Goal: Transaction & Acquisition: Purchase product/service

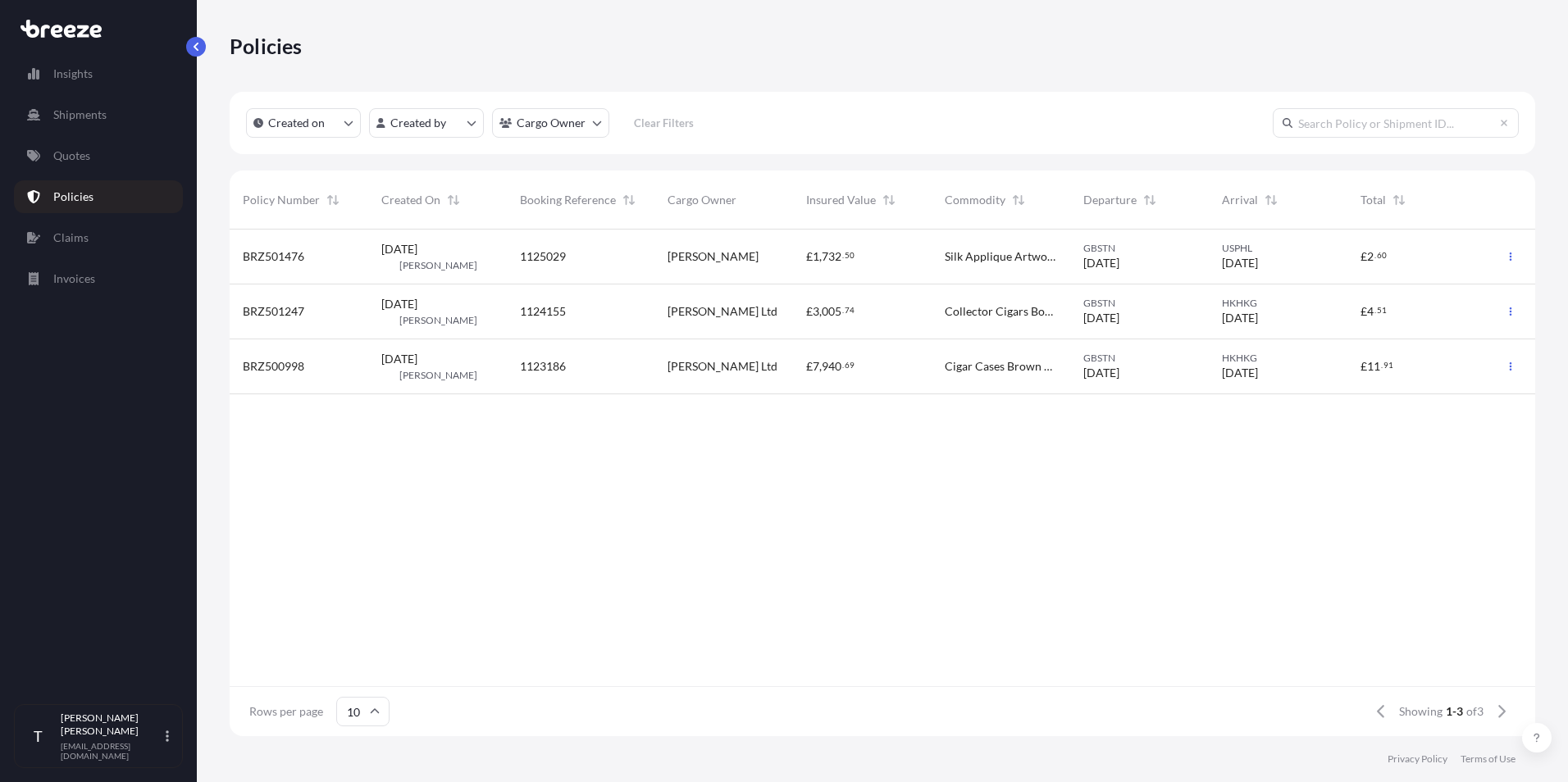
scroll to position [503, 1294]
click at [88, 153] on p "Quotes" at bounding box center [72, 156] width 37 height 17
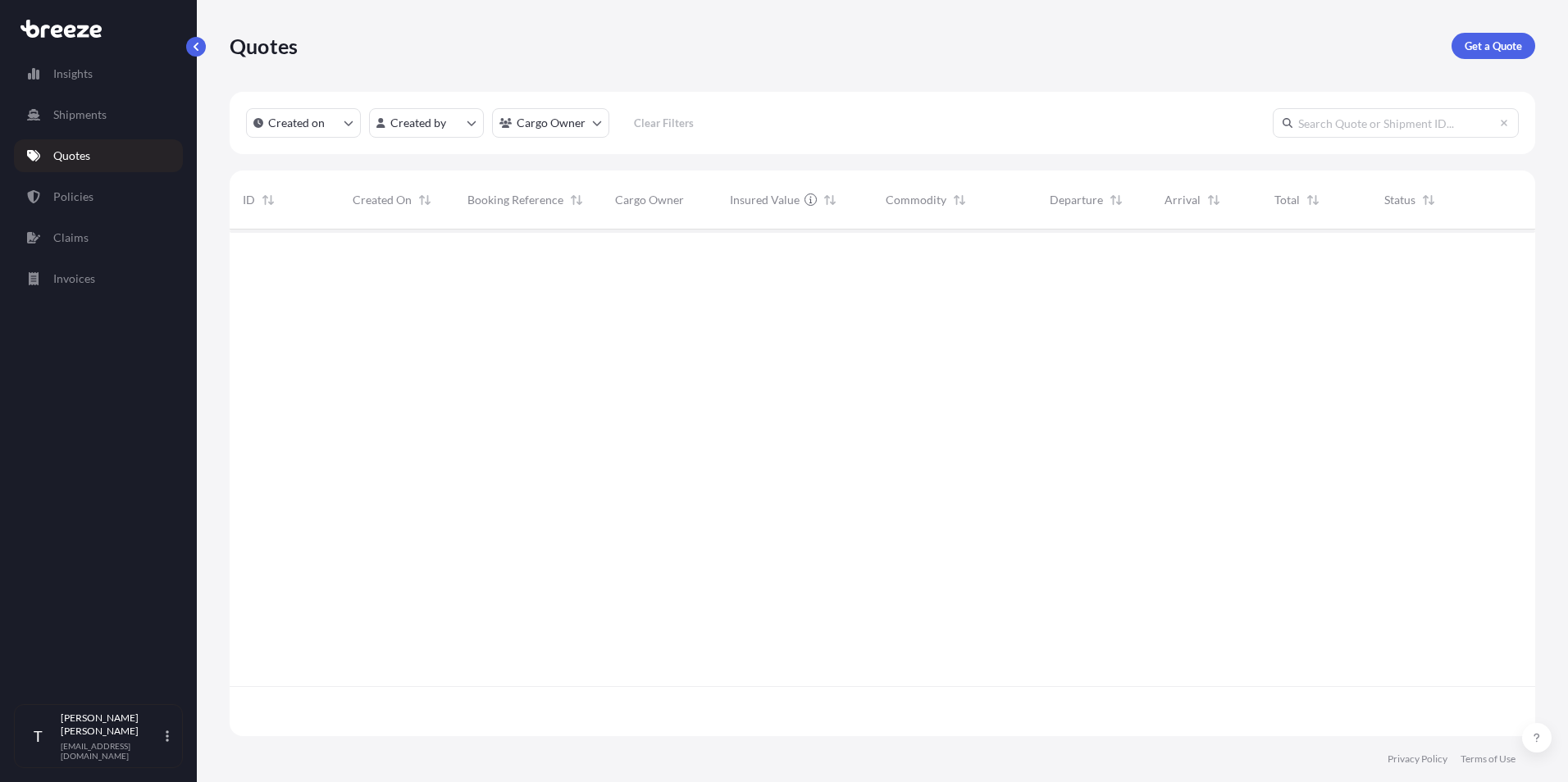
scroll to position [554, 1294]
click at [1488, 45] on p "Get a Quote" at bounding box center [1493, 46] width 58 height 17
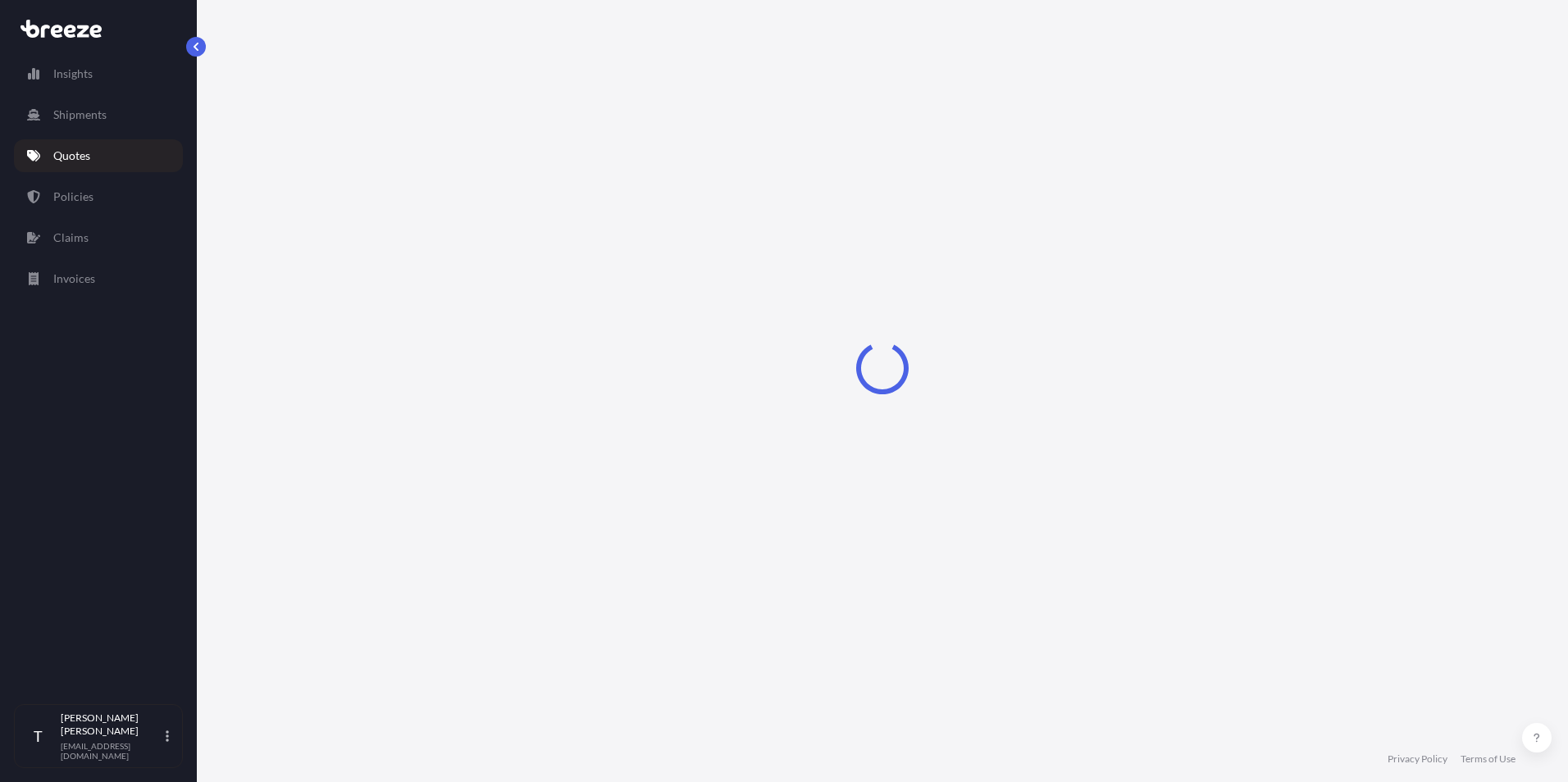
select select "Sea"
select select "1"
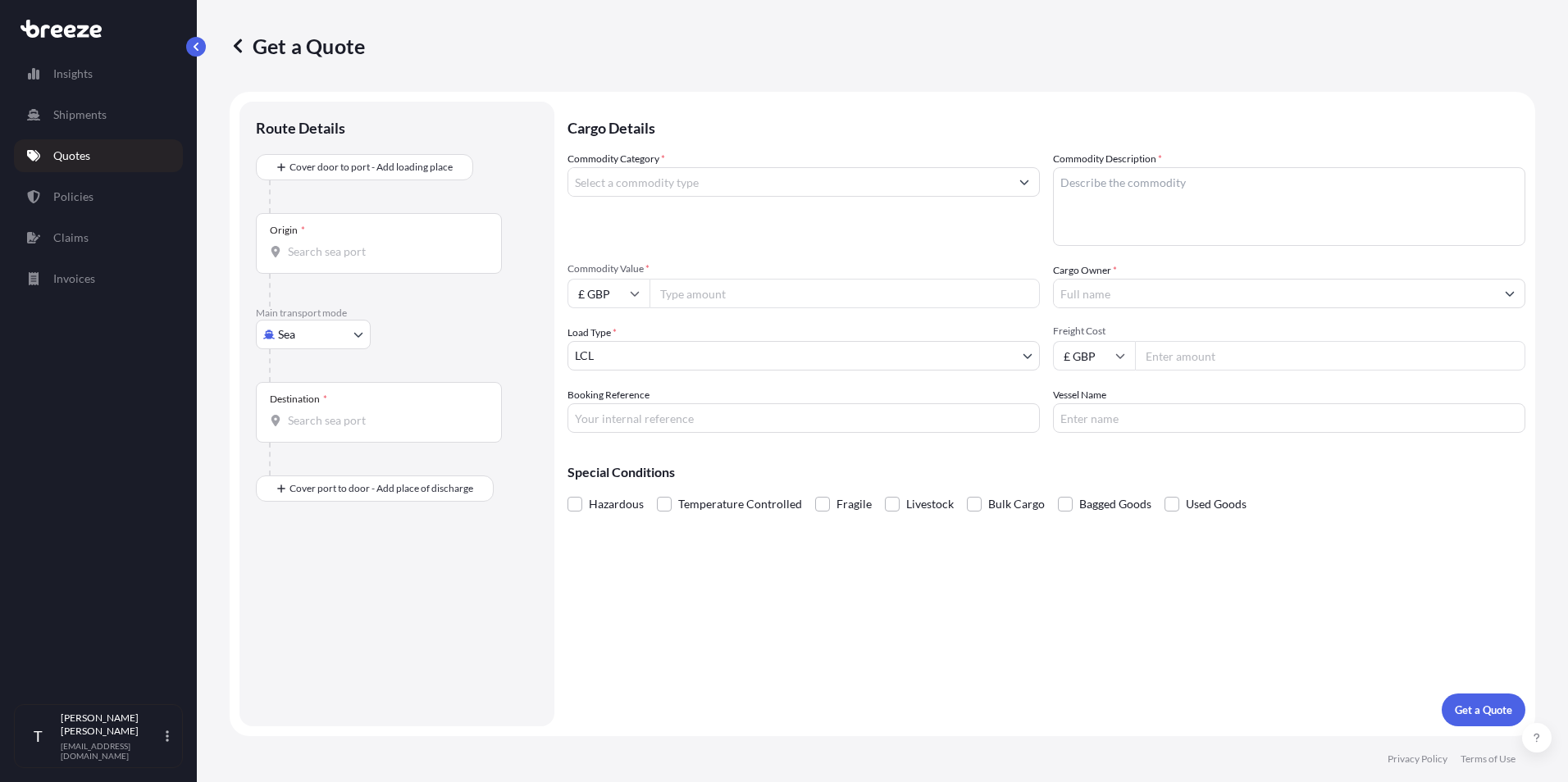
click at [296, 339] on body "Insights Shipments Quotes Policies Claims Invoices T [PERSON_NAME] [EMAIL_ADDRE…" at bounding box center [784, 391] width 1568 height 782
click at [295, 435] on span "Road" at bounding box center [300, 436] width 27 height 17
select select "Road"
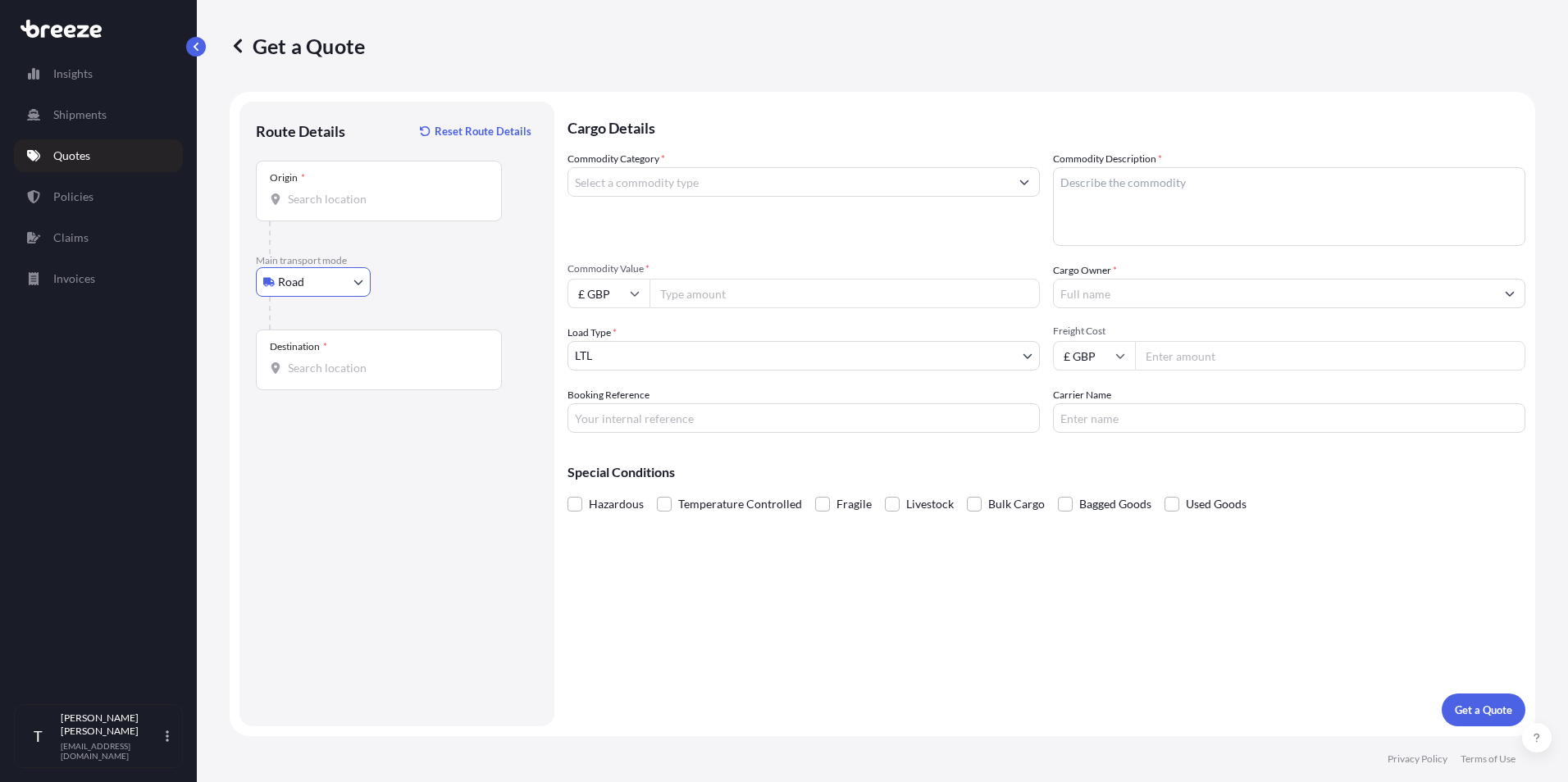
click at [302, 203] on input "Origin *" at bounding box center [384, 199] width 194 height 17
click at [380, 260] on span "[STREET_ADDRESS]" at bounding box center [363, 254] width 103 height 17
type input "[STREET_ADDRESS]"
click at [376, 374] on input "Destination *" at bounding box center [384, 368] width 194 height 17
click at [329, 373] on input "Destination * Please select a destination" at bounding box center [384, 368] width 194 height 17
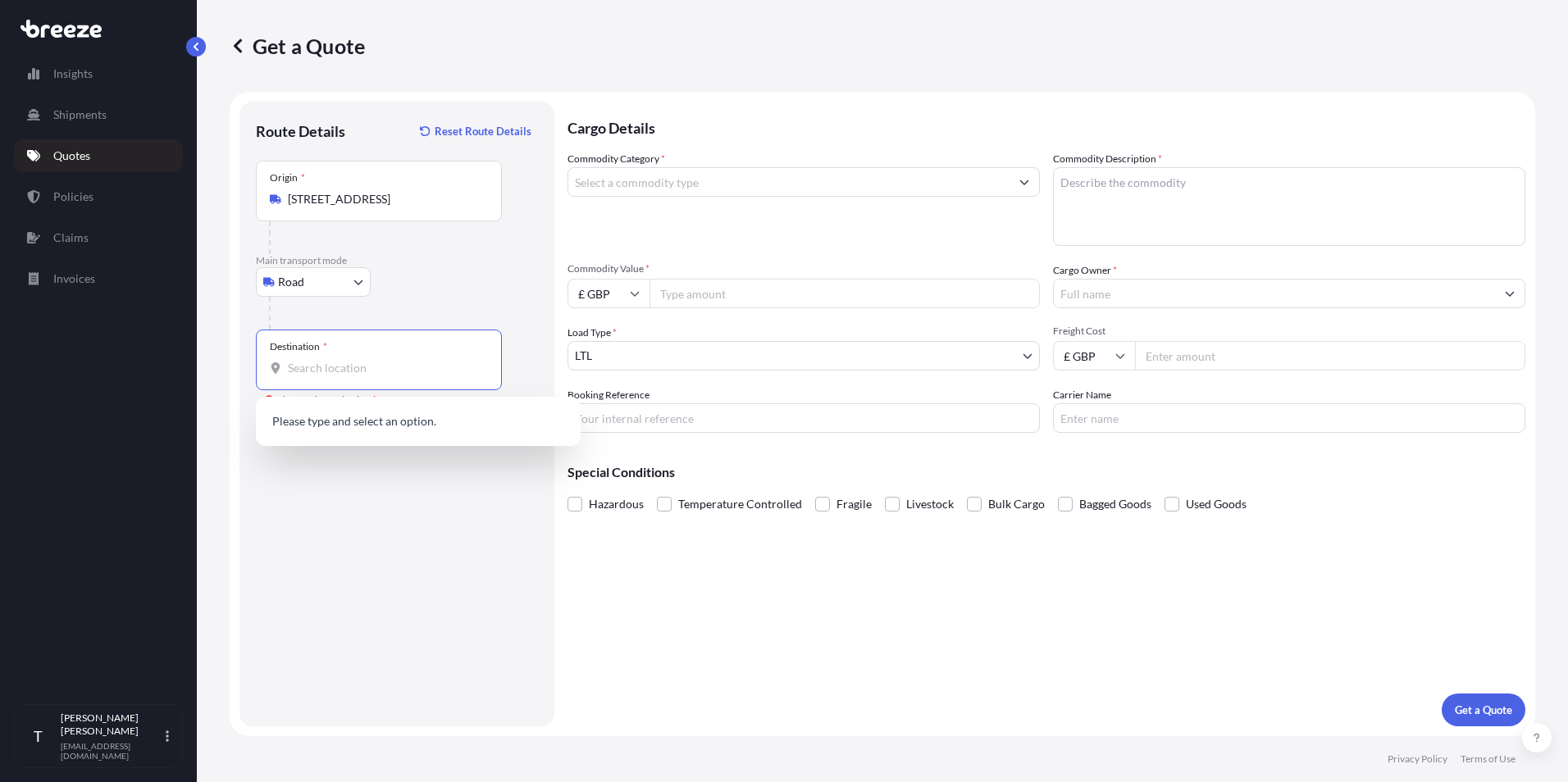
paste input "SG99FX"
click at [340, 418] on span "[STREET_ADDRESS]" at bounding box center [363, 423] width 103 height 17
type input "[STREET_ADDRESS]"
click at [426, 544] on div "Route Details Reset Route Details Place of loading Road Road Rail Origin * [GEO…" at bounding box center [396, 413] width 282 height 592
click at [601, 179] on input "Commodity Category *" at bounding box center [788, 181] width 442 height 29
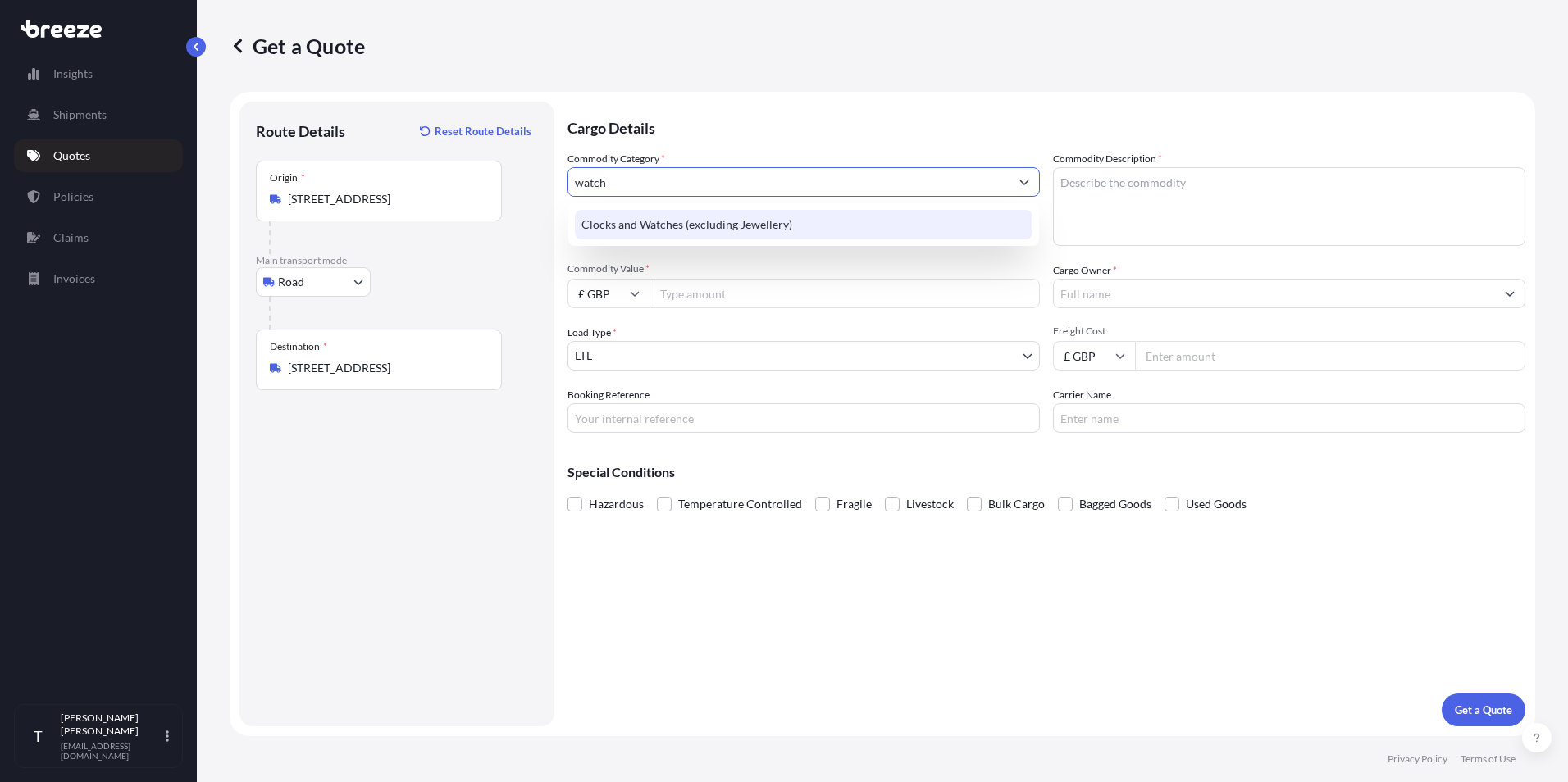
click at [688, 228] on div "Clocks and Watches (excluding Jewellery)" at bounding box center [803, 224] width 457 height 29
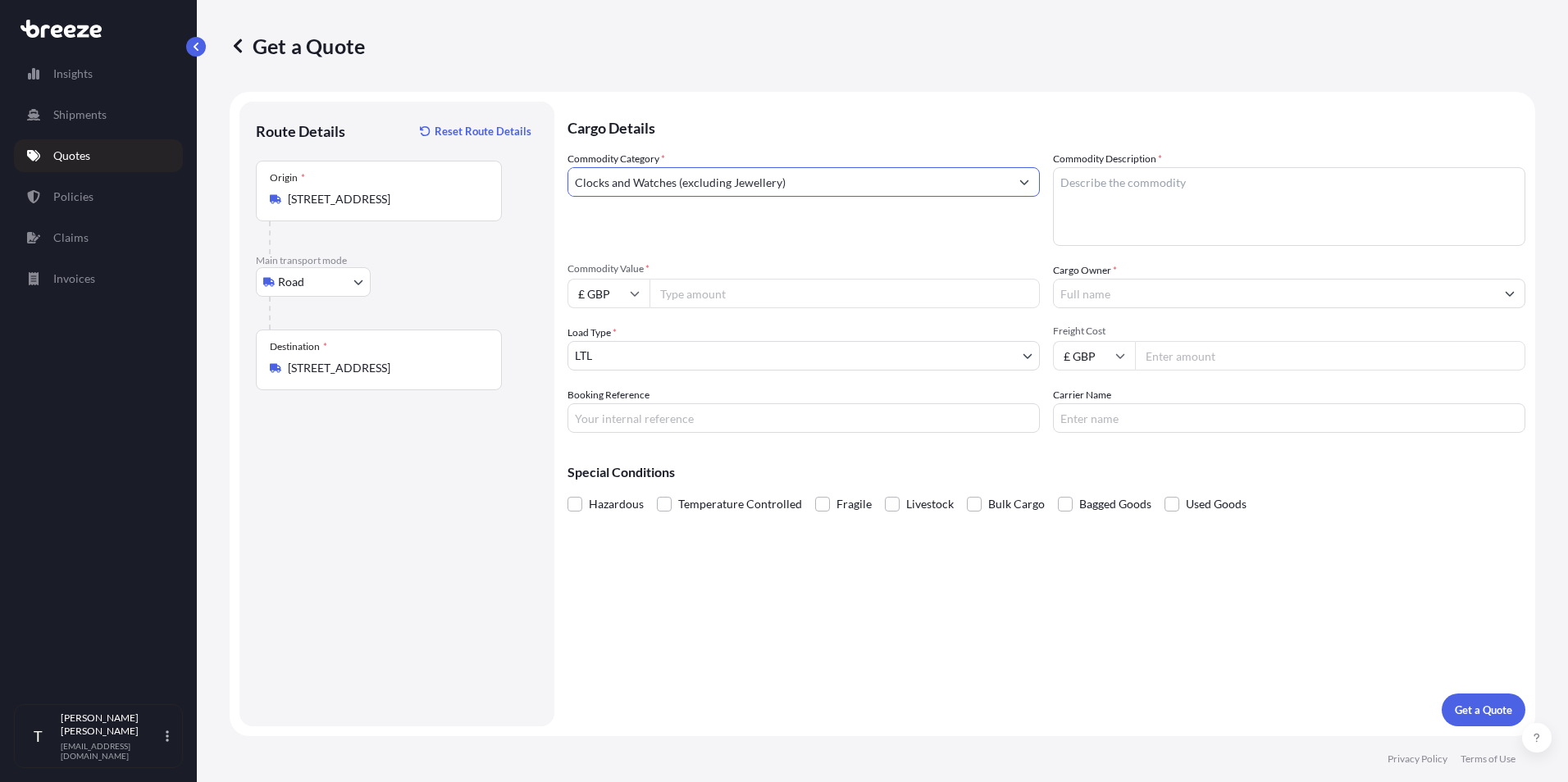
type input "Clocks and Watches (excluding Jewellery)"
click at [1271, 208] on textarea "Commodity Description *" at bounding box center [1289, 206] width 473 height 79
type textarea "Watch"
click at [864, 247] on div "Commodity Category * Clocks and Watches (excluding Jewellery) Commodity Descrip…" at bounding box center [1046, 292] width 958 height 282
click at [692, 296] on input "Commodity Value *" at bounding box center [844, 293] width 390 height 29
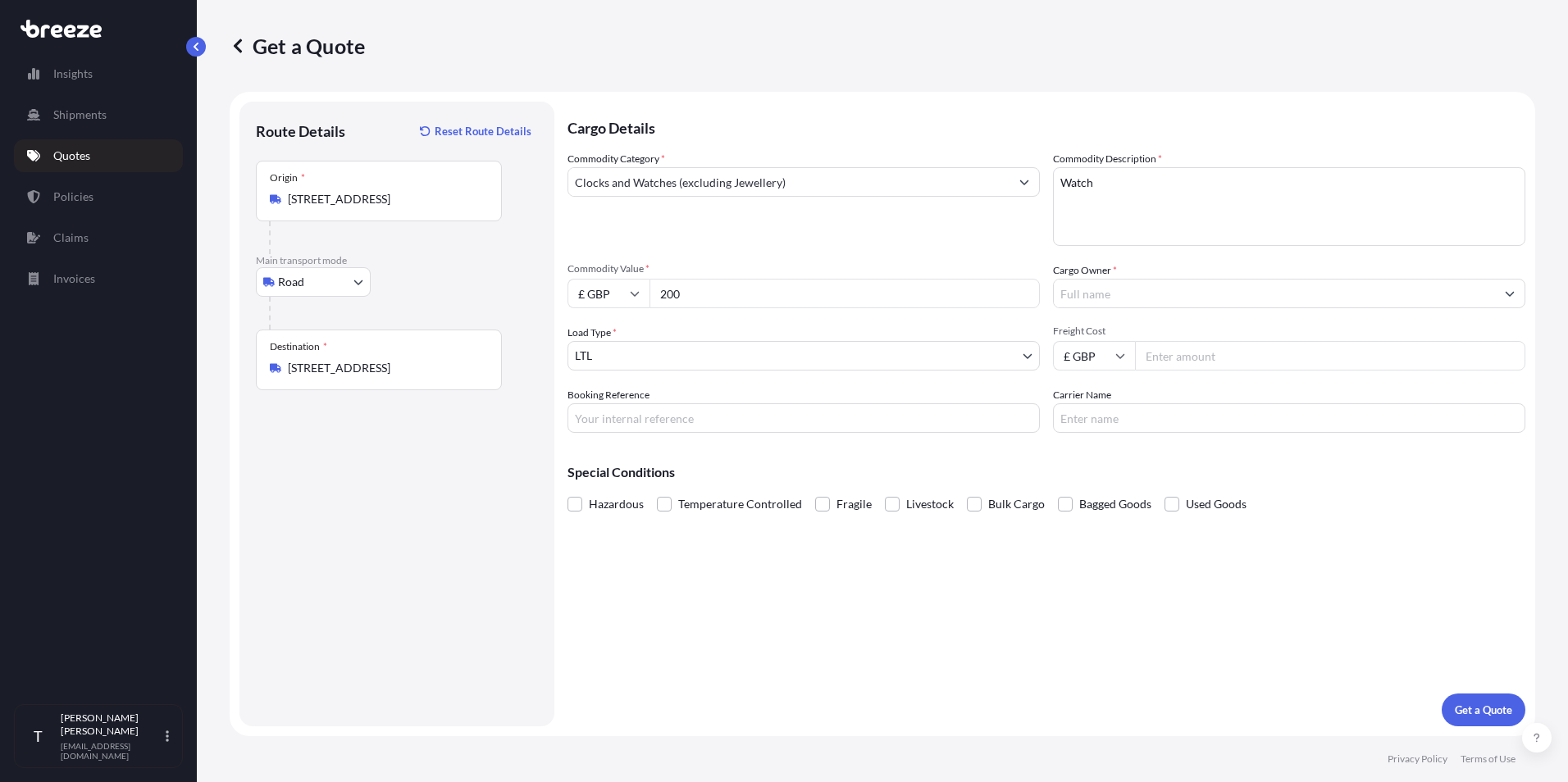
type input "200"
click at [1106, 288] on input "Cargo Owner *" at bounding box center [1274, 293] width 442 height 29
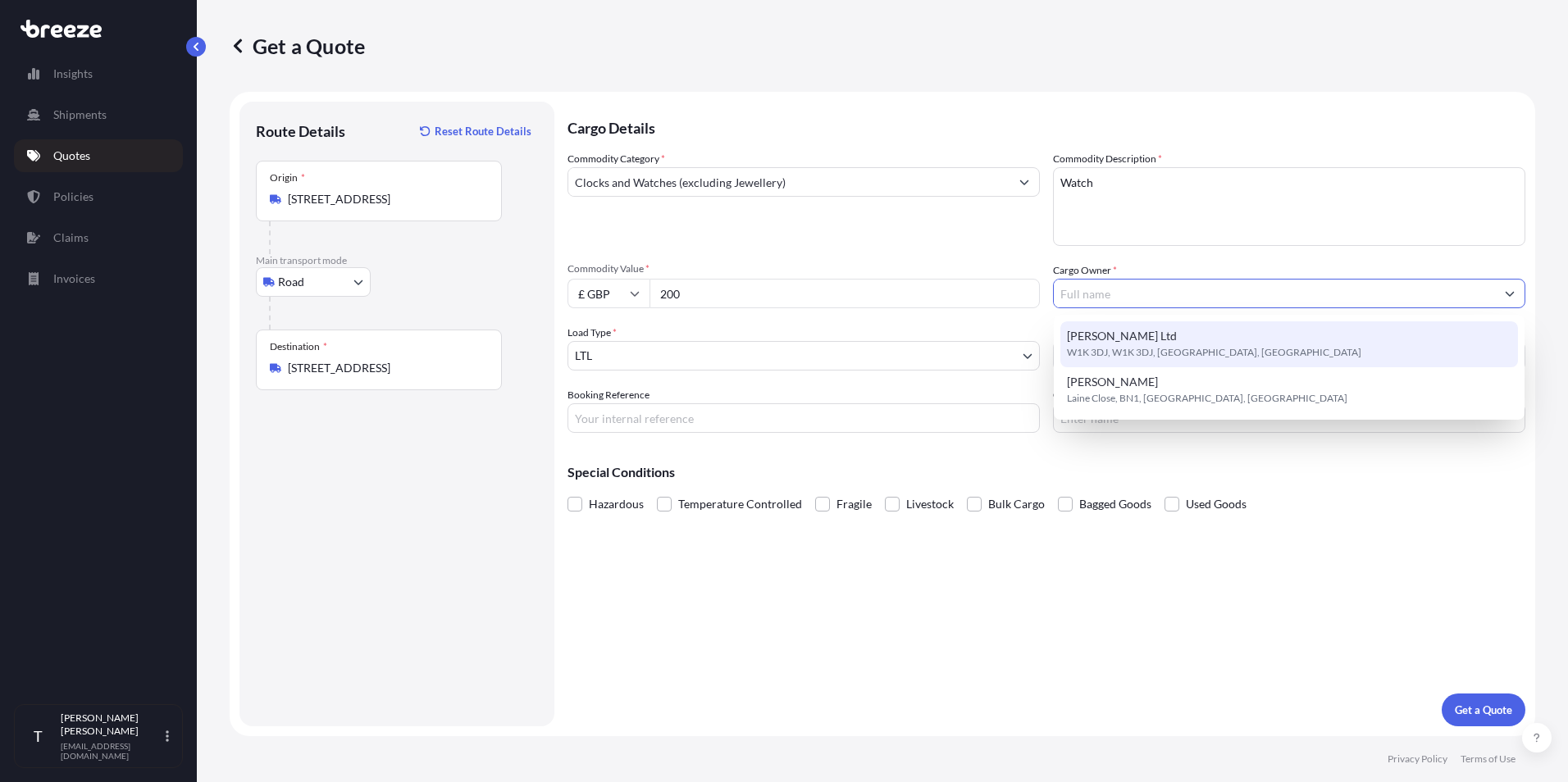
click at [1107, 347] on span "W1K 3DJ, W1K 3DJ, [GEOGRAPHIC_DATA], [GEOGRAPHIC_DATA]" at bounding box center [1214, 352] width 295 height 17
type input "[PERSON_NAME] Ltd"
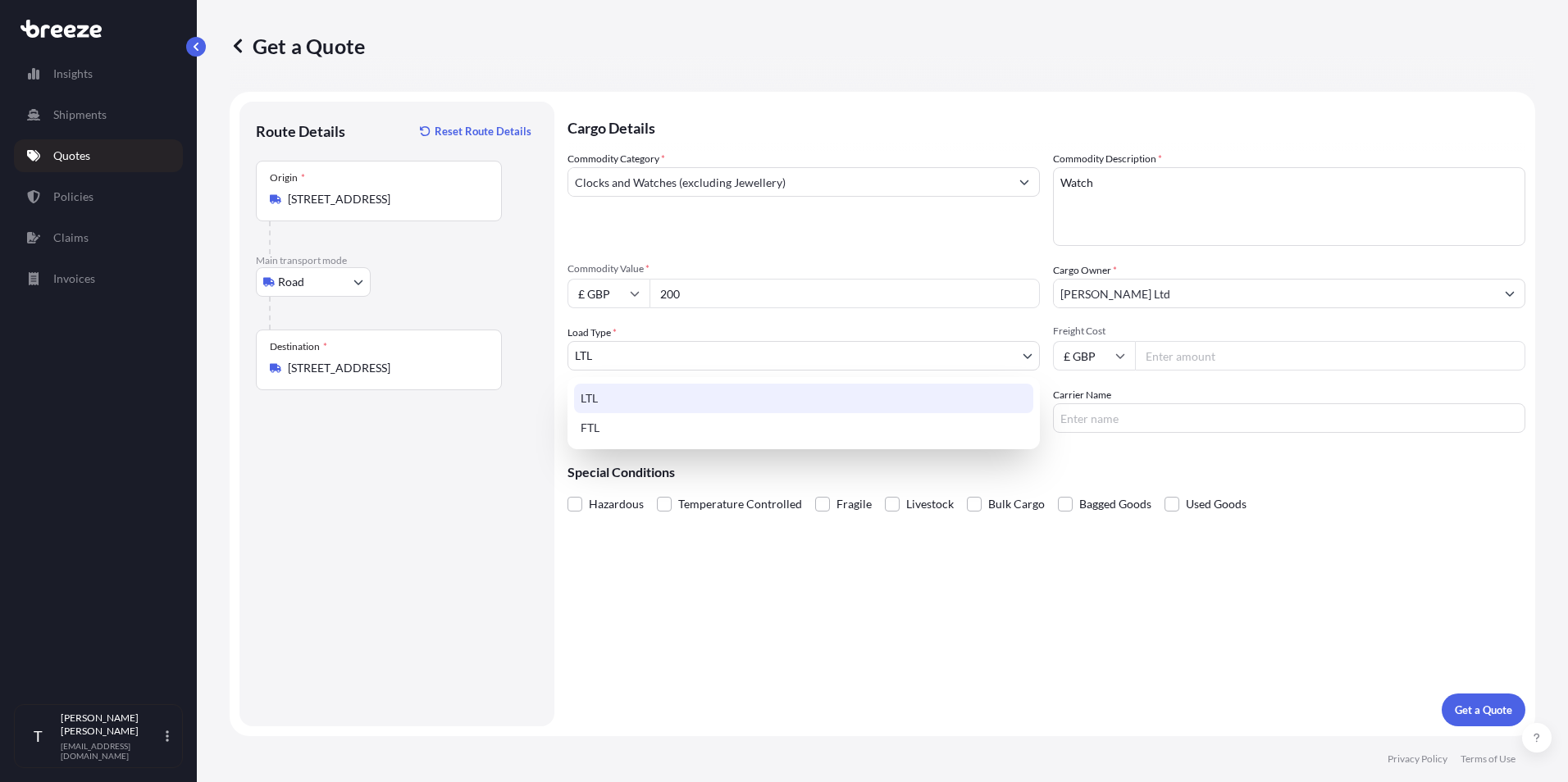
click at [619, 360] on body "2 options available. Insights Shipments Quotes Policies Claims Invoices T [PERS…" at bounding box center [784, 391] width 1568 height 782
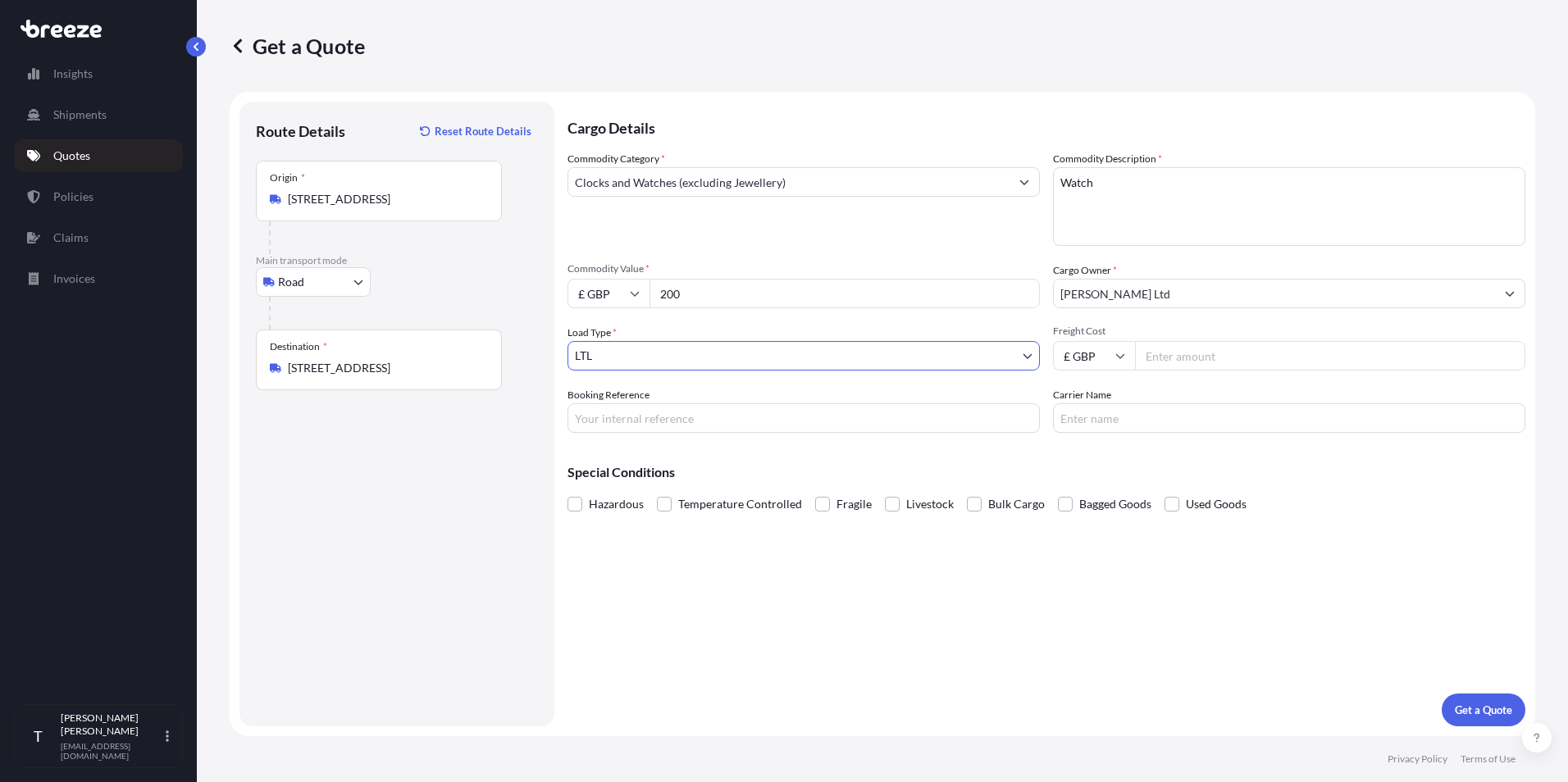
click at [1168, 356] on input "Freight Cost" at bounding box center [1330, 356] width 390 height 29
type input "16.57"
click at [707, 423] on input "Booking Reference" at bounding box center [803, 418] width 473 height 29
type input "1125164"
click at [1127, 418] on input "Carrier Name" at bounding box center [1289, 418] width 473 height 29
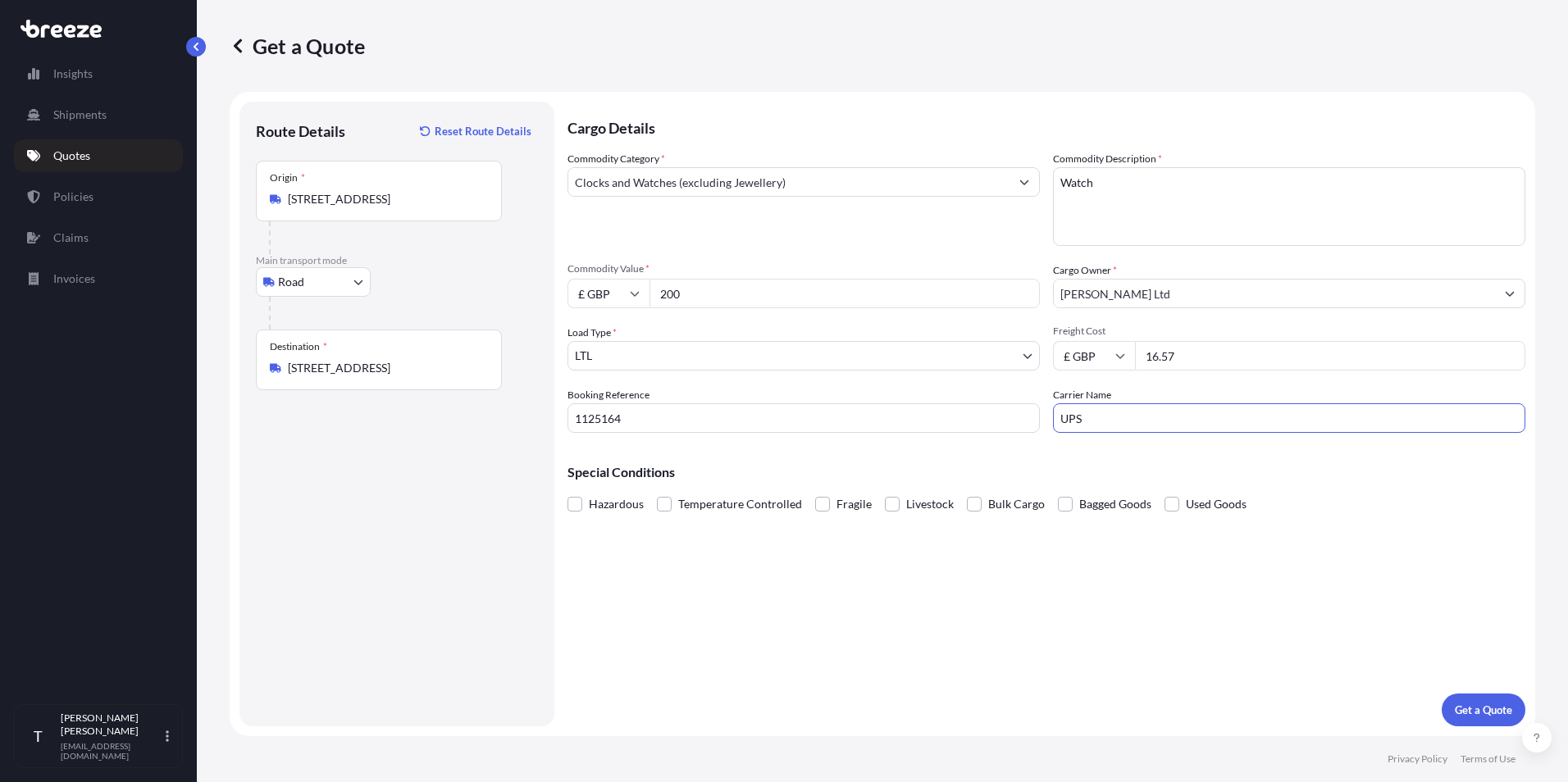
type input "UPS"
click at [1141, 464] on div "Special Conditions Hazardous Temperature Controlled Fragile Livestock Bulk Carg…" at bounding box center [1046, 481] width 958 height 71
click at [1494, 717] on p "Get a Quote" at bounding box center [1483, 709] width 58 height 17
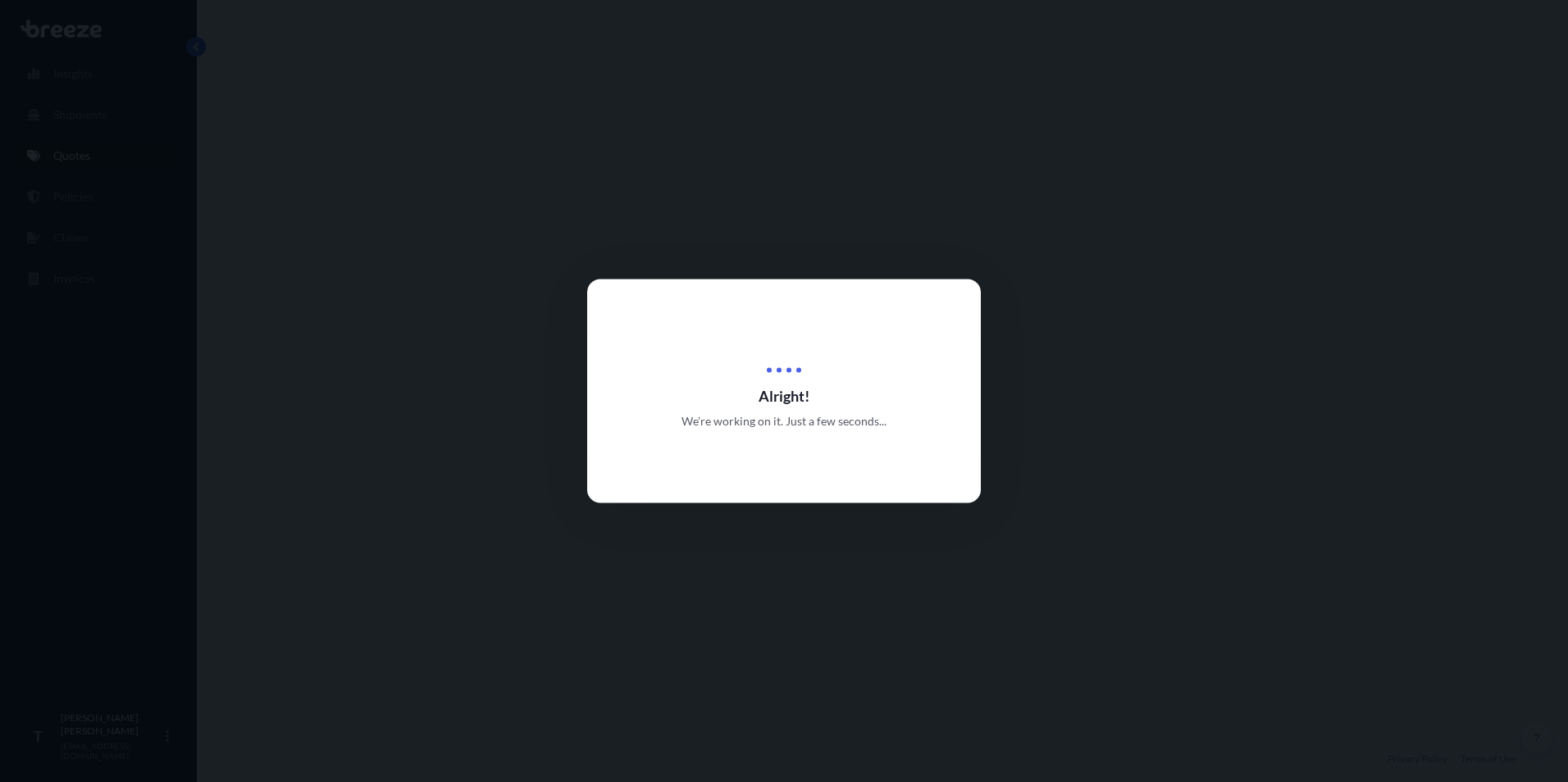
select select "Road"
select select "1"
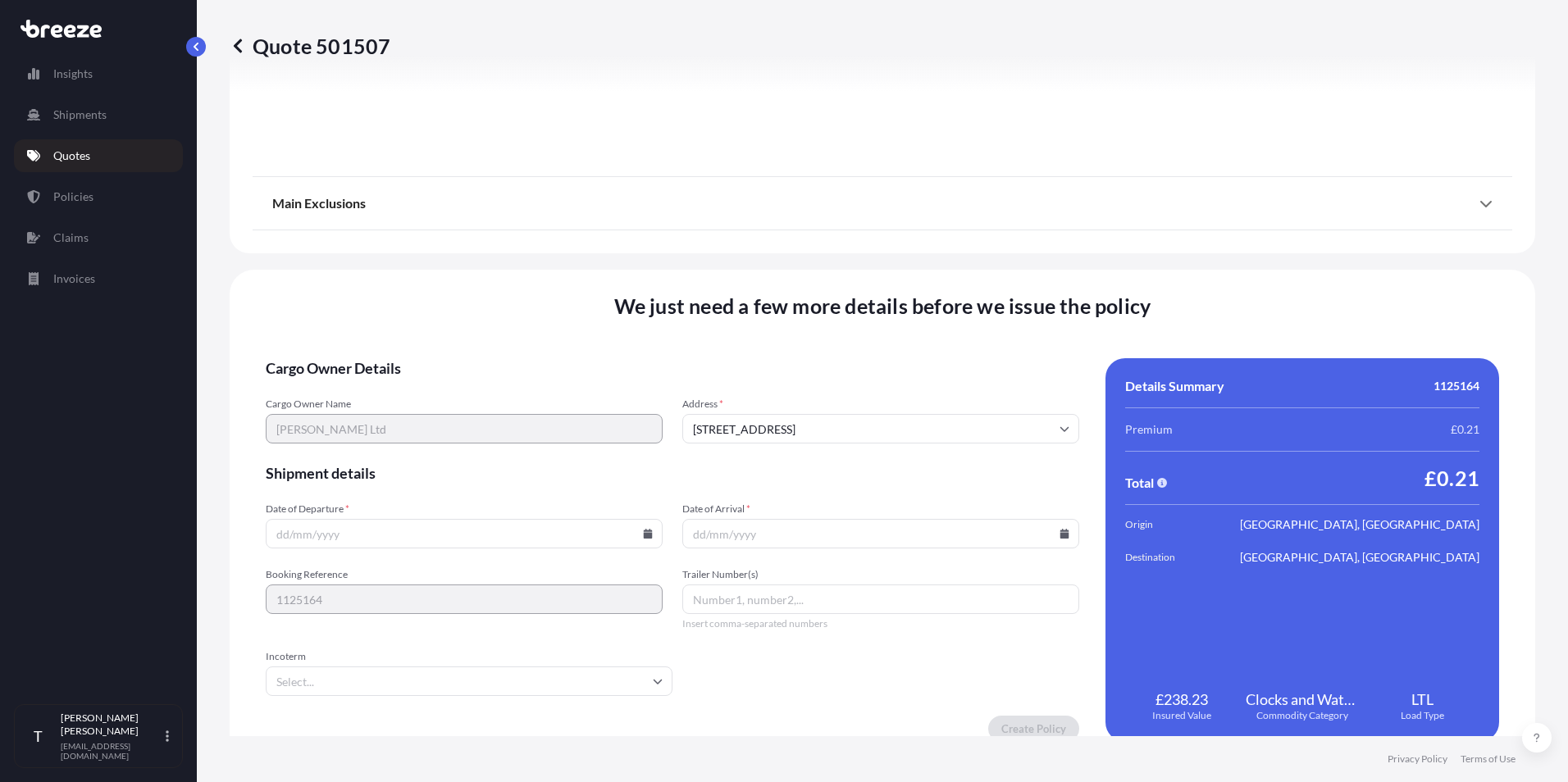
scroll to position [1821, 0]
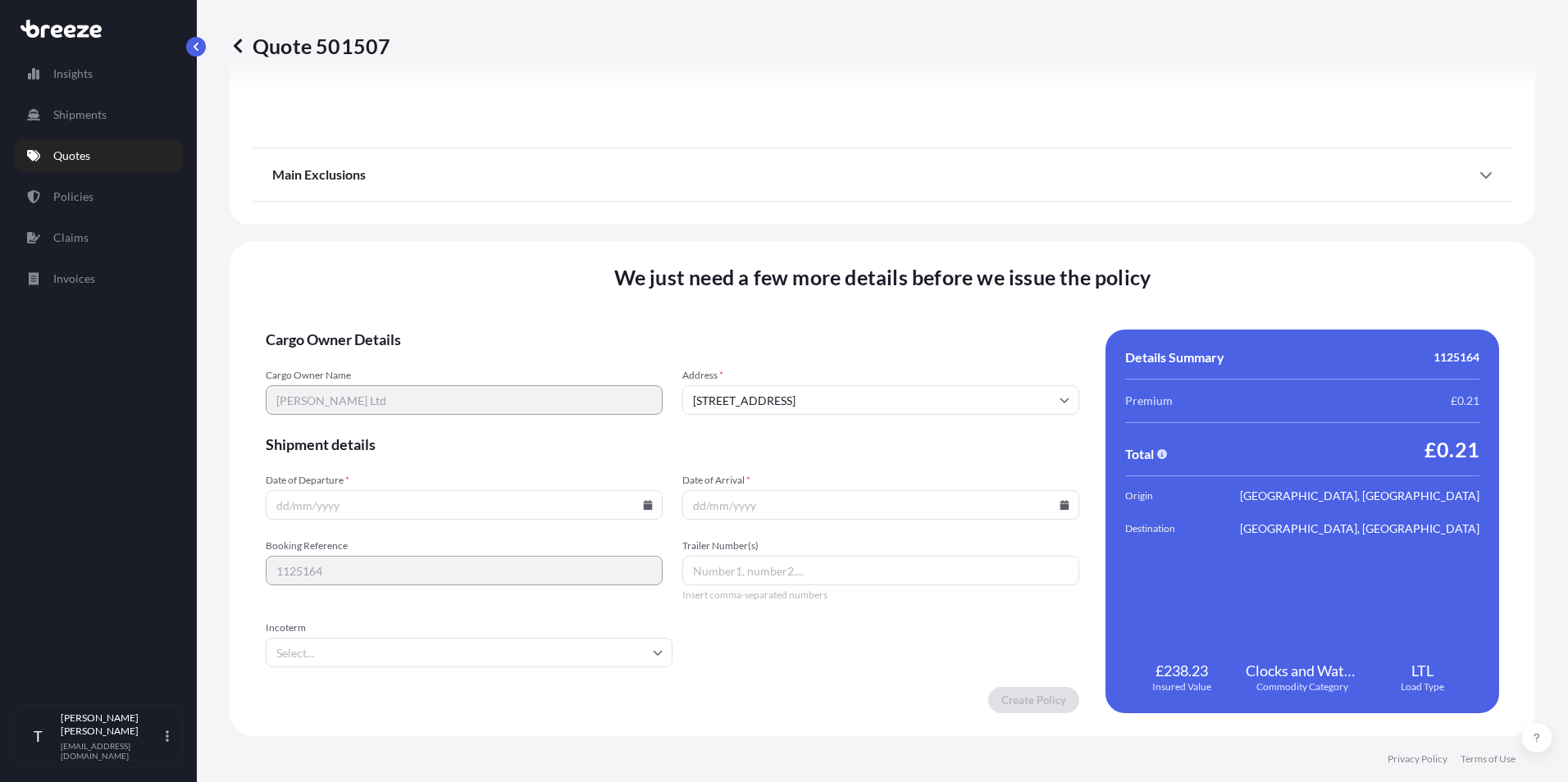
click at [349, 510] on input "Date of Departure *" at bounding box center [464, 504] width 397 height 29
click at [645, 505] on icon at bounding box center [649, 504] width 9 height 10
click at [424, 359] on button "15" at bounding box center [424, 359] width 27 height 27
type input "[DATE]"
click at [733, 504] on input "Date of Arrival *" at bounding box center [880, 504] width 397 height 29
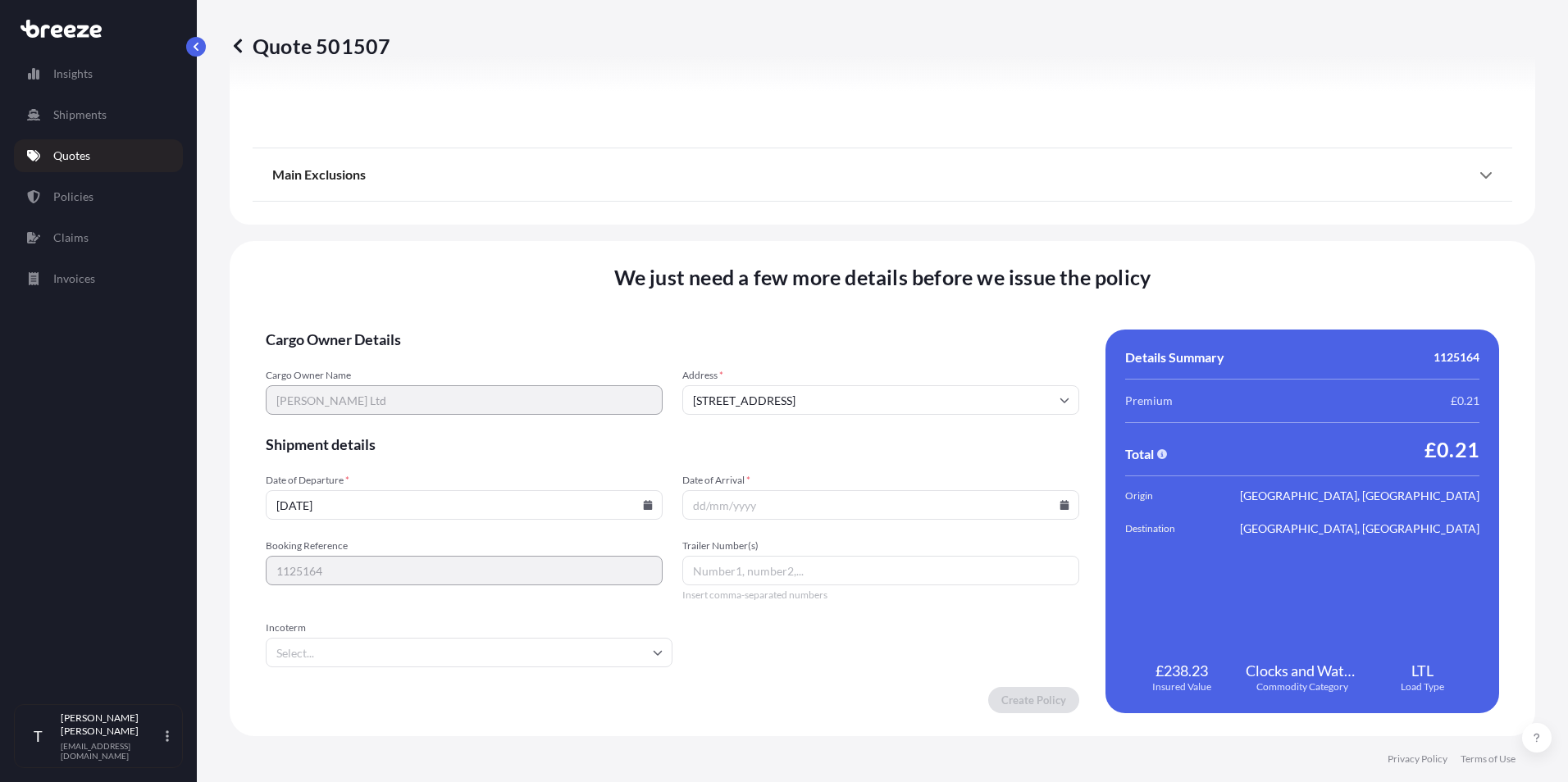
click at [1060, 504] on icon at bounding box center [1065, 504] width 9 height 10
click at [878, 364] on button "16" at bounding box center [875, 359] width 27 height 27
type input "[DATE]"
click at [780, 571] on input "Trailer Number(s)" at bounding box center [880, 570] width 397 height 29
paste input "1Z44VW69DK95543901"
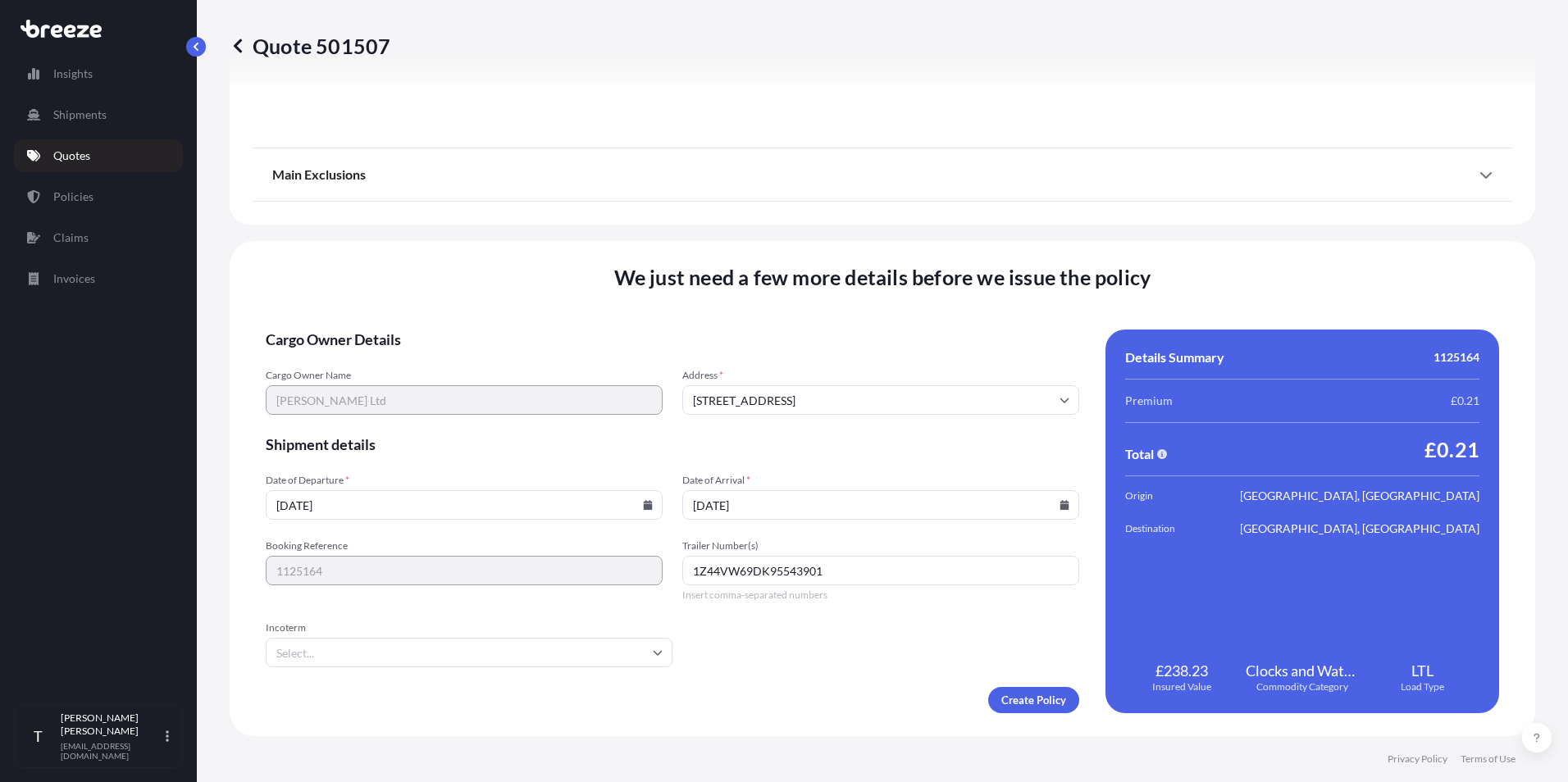
type input "1Z44VW69DK95543901"
click at [491, 652] on input "Incoterm" at bounding box center [469, 652] width 407 height 29
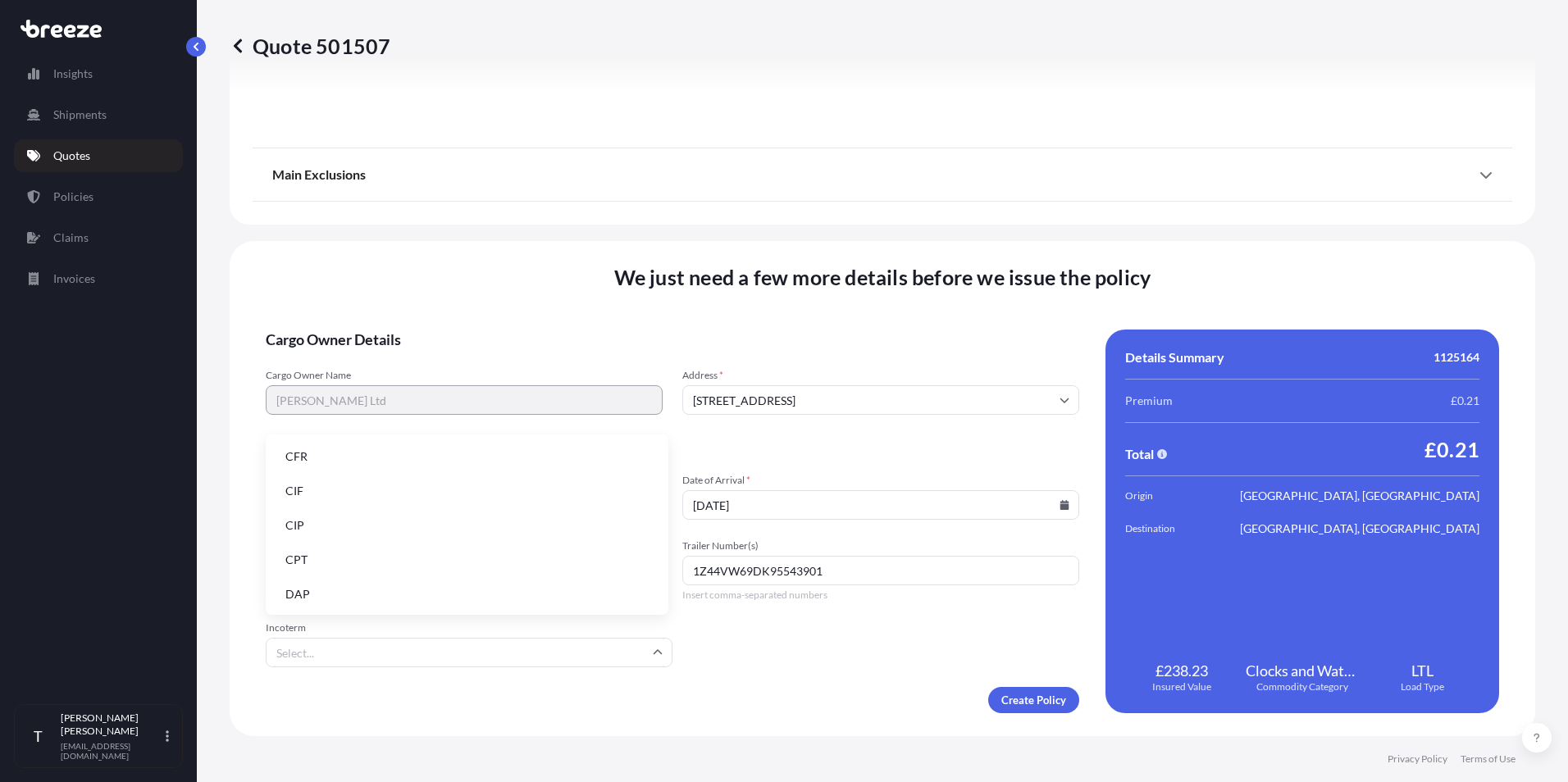
click at [584, 596] on li "DAP" at bounding box center [467, 594] width 389 height 31
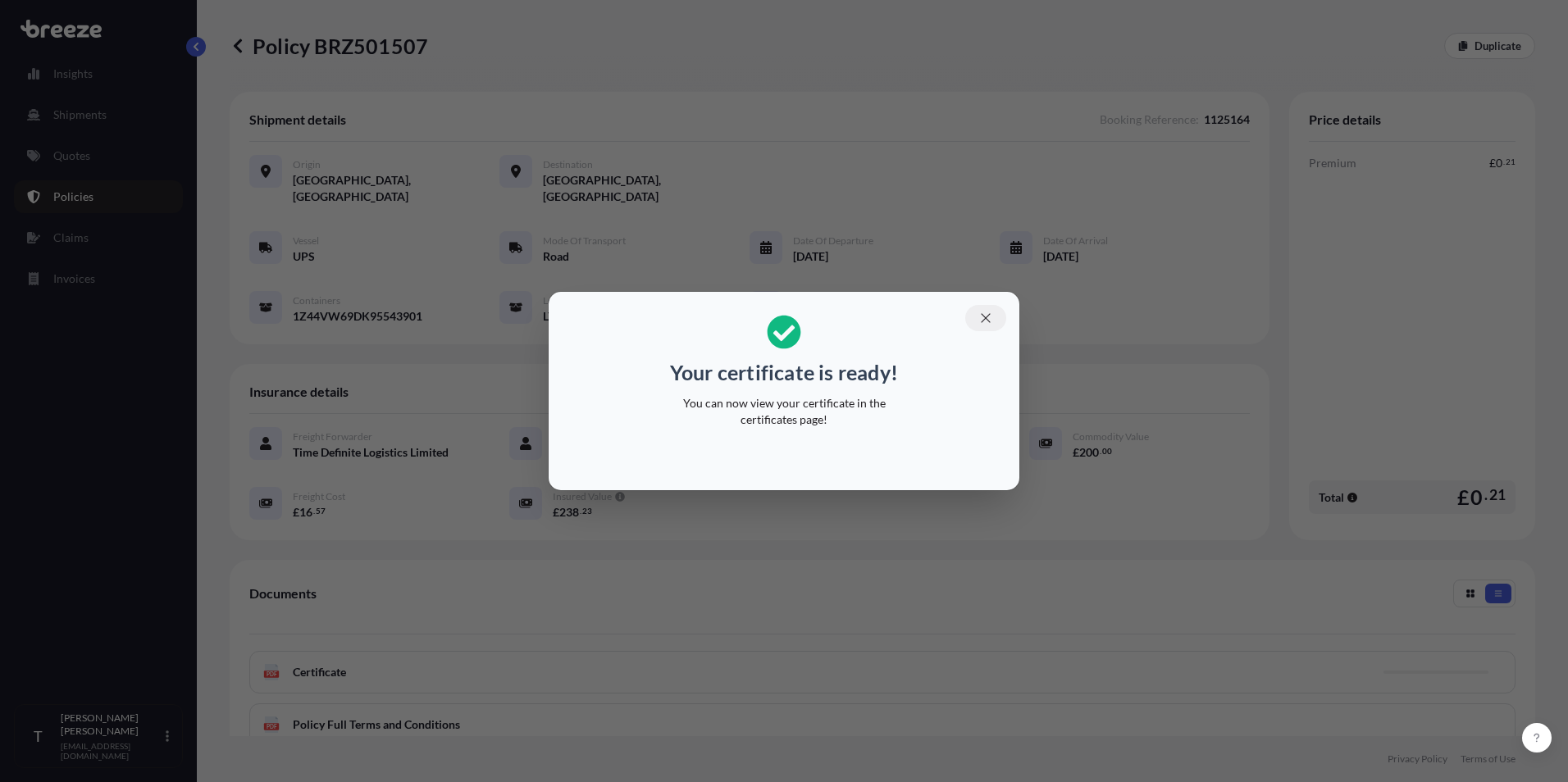
click at [988, 310] on icon "button" at bounding box center [986, 318] width 15 height 15
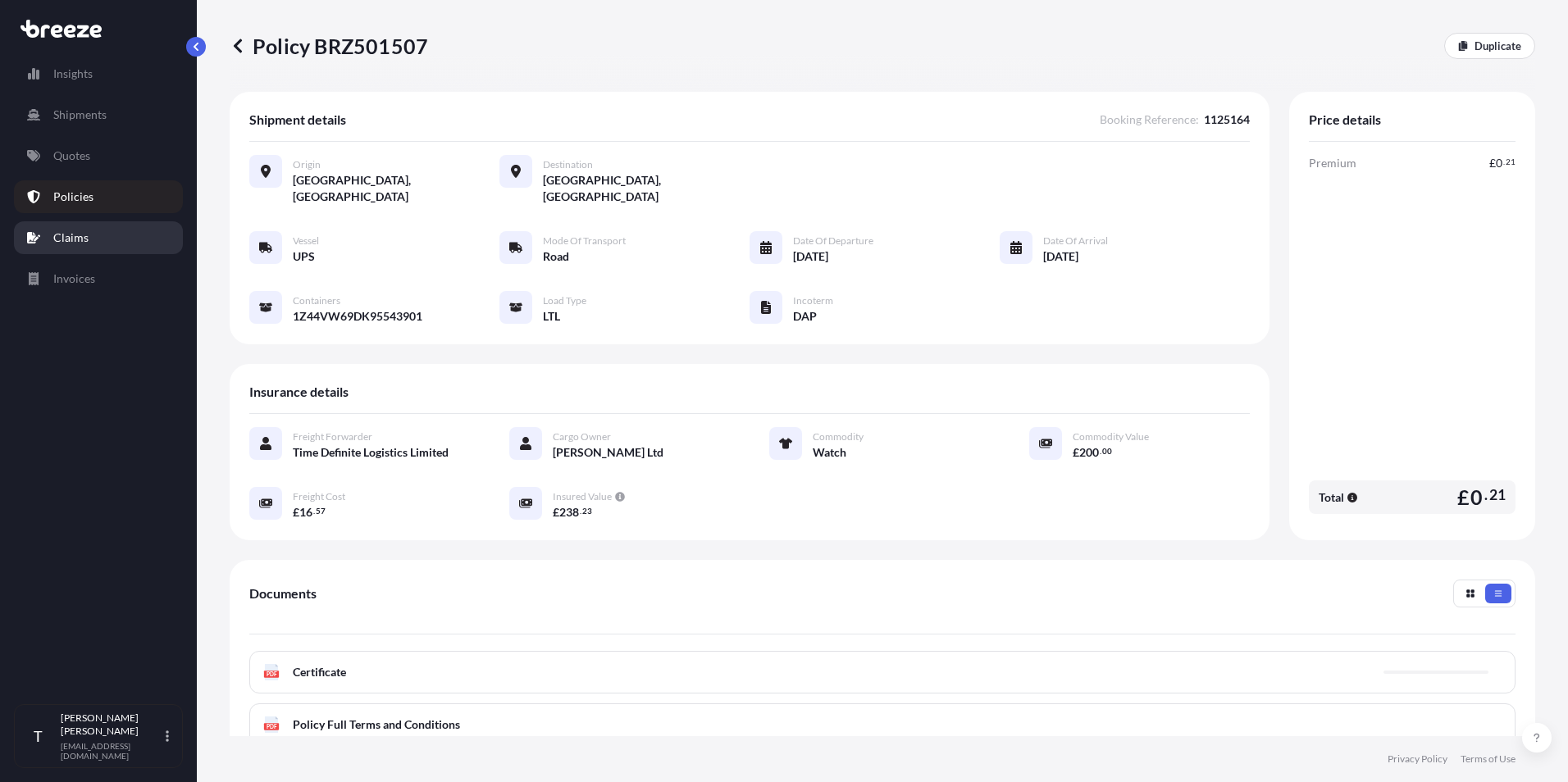
click at [111, 223] on link "Claims" at bounding box center [98, 237] width 169 height 33
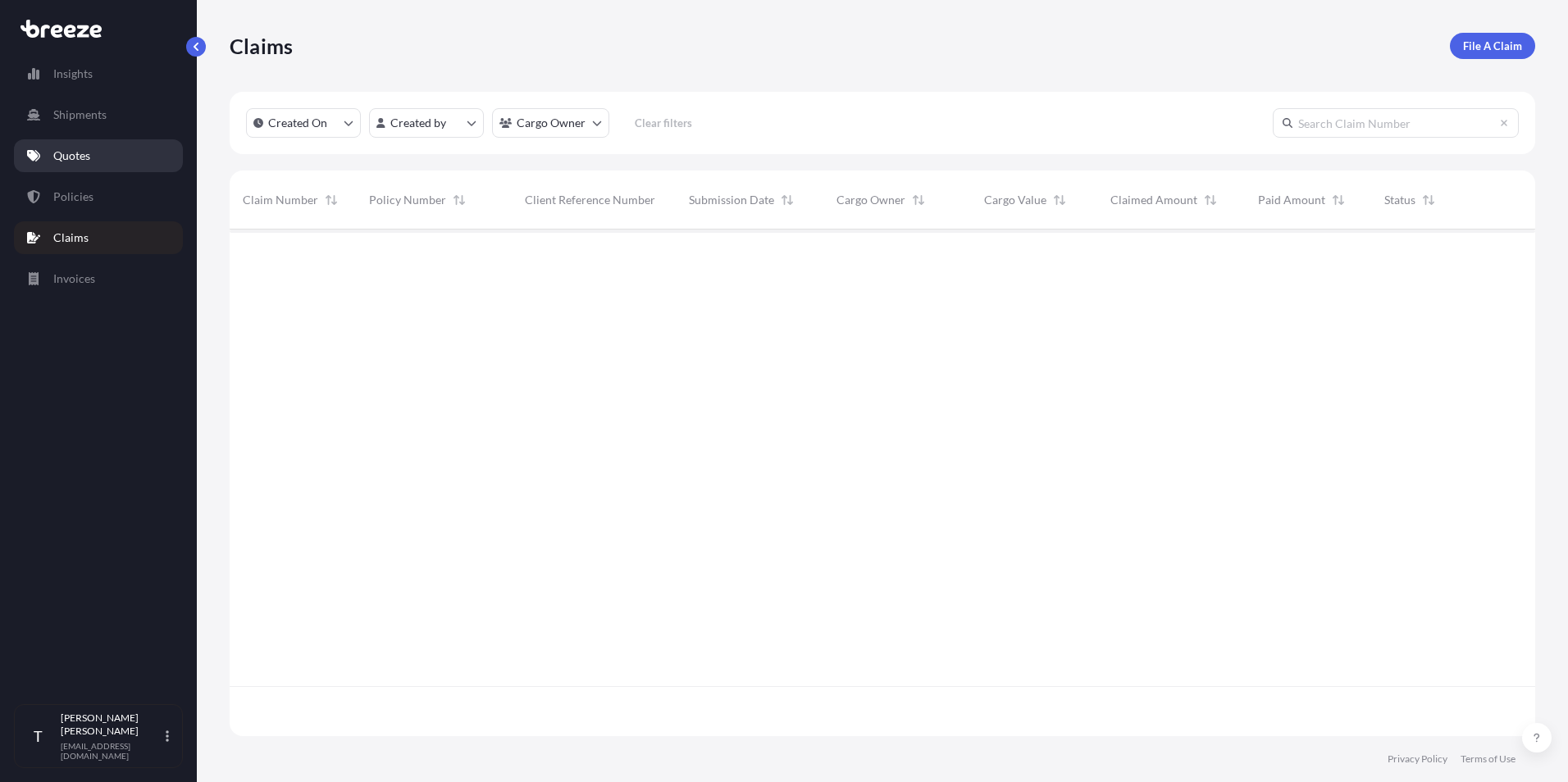
scroll to position [554, 1294]
click at [110, 159] on link "Quotes" at bounding box center [98, 156] width 169 height 33
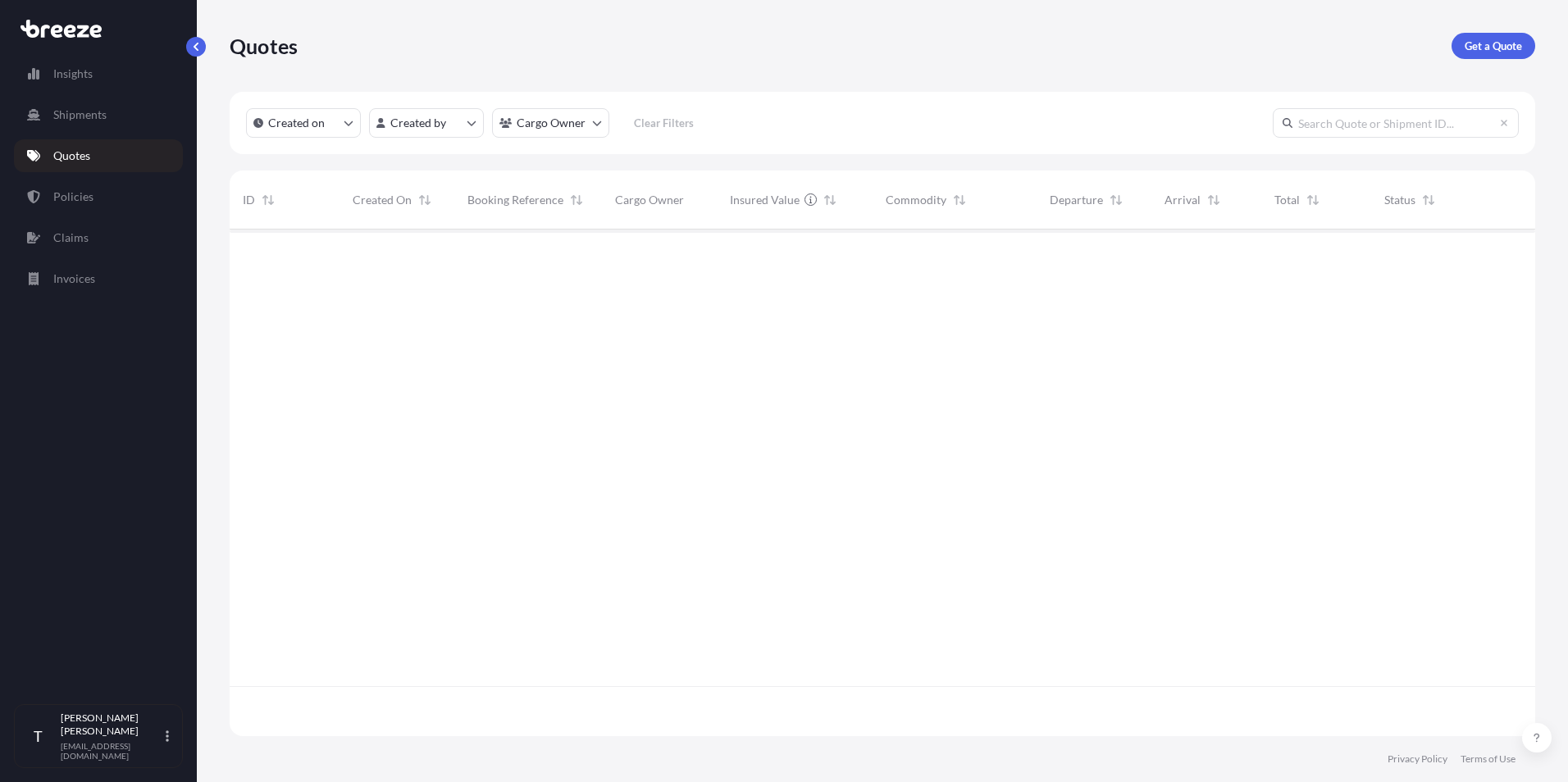
scroll to position [554, 1294]
click at [106, 206] on link "Policies" at bounding box center [98, 196] width 169 height 33
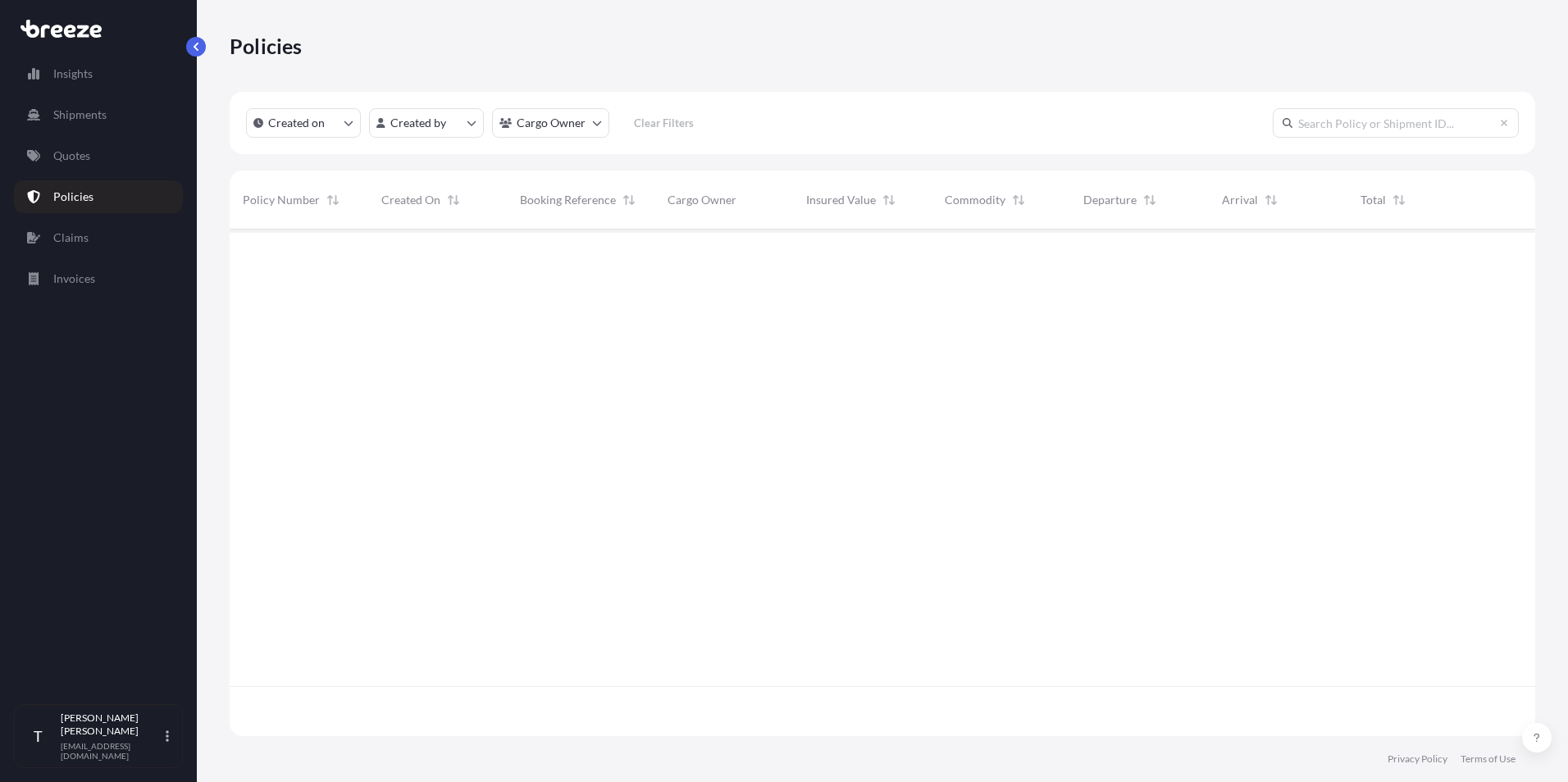
scroll to position [503, 1294]
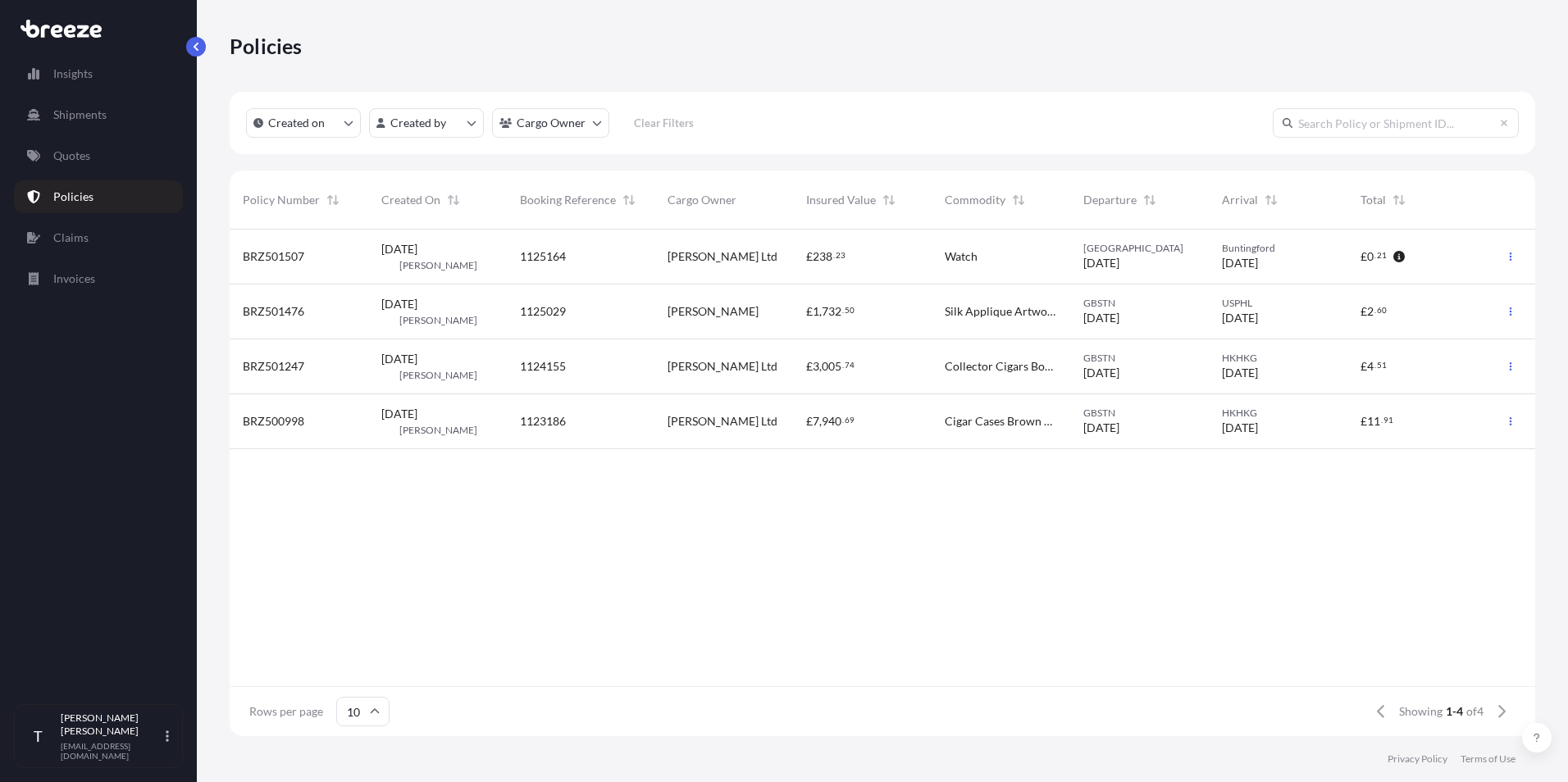
click at [270, 257] on span "BRZ501507" at bounding box center [273, 257] width 62 height 17
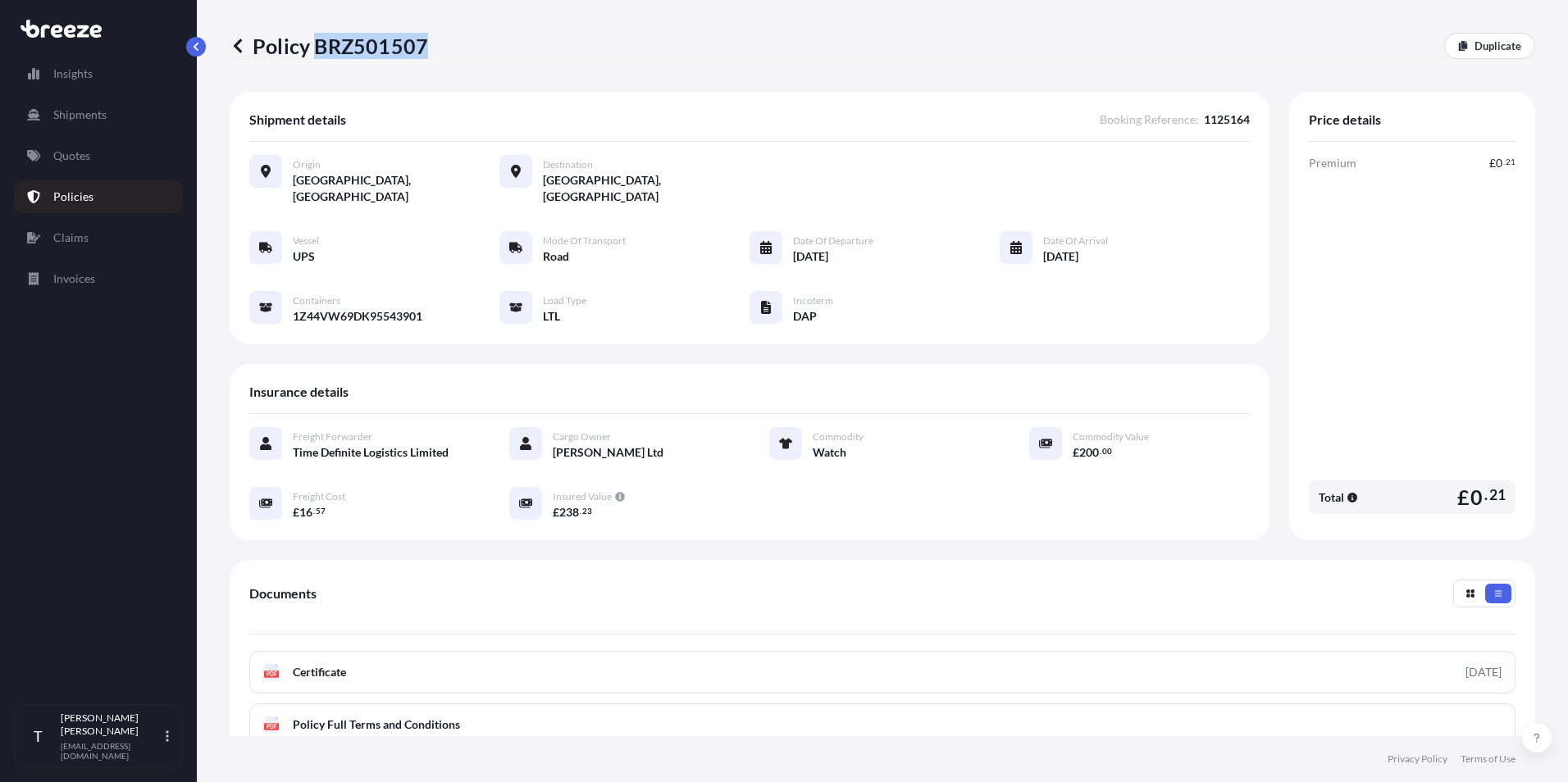
drag, startPoint x: 314, startPoint y: 44, endPoint x: 424, endPoint y: 44, distance: 110.0
click at [424, 44] on p "Policy BRZ501507" at bounding box center [329, 46] width 198 height 27
drag, startPoint x: 424, startPoint y: 44, endPoint x: 406, endPoint y: 44, distance: 18.0
copy p "BRZ501507"
